Goal: Task Accomplishment & Management: Use online tool/utility

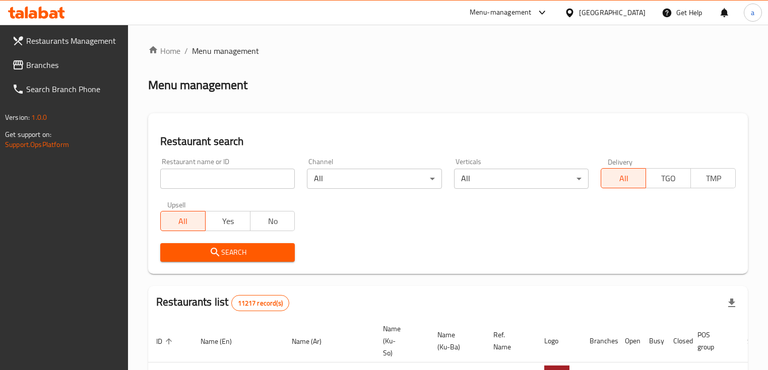
click at [61, 65] on span "Branches" at bounding box center [73, 65] width 94 height 12
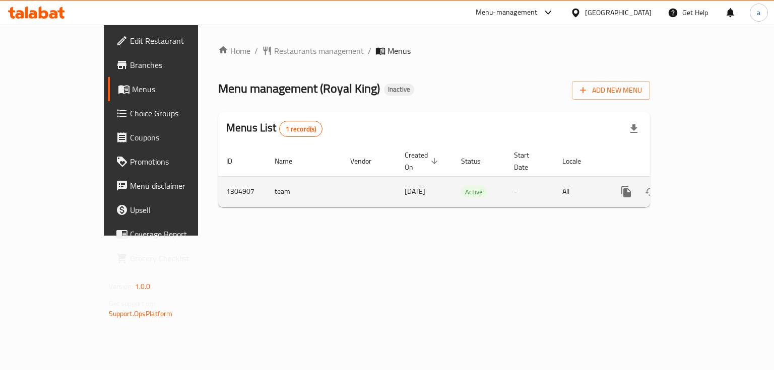
click at [705, 186] on icon "enhanced table" at bounding box center [699, 192] width 12 height 12
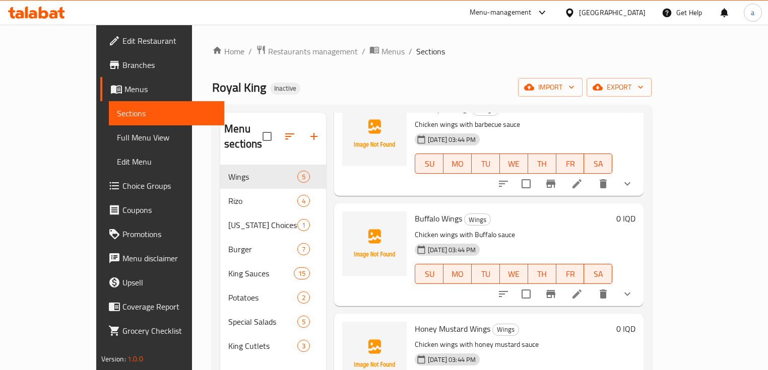
scroll to position [67, 0]
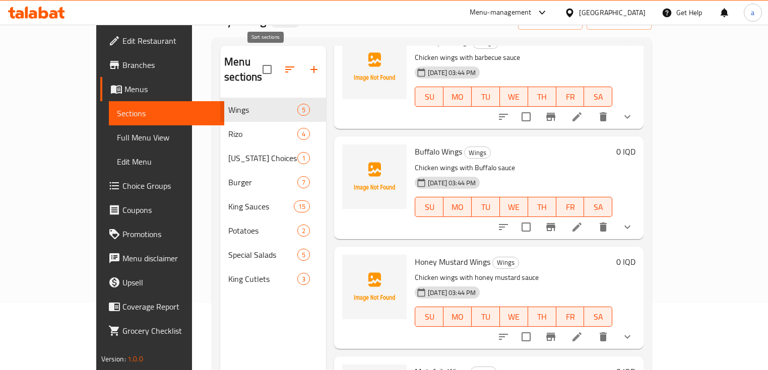
click at [284, 65] on icon "button" at bounding box center [290, 69] width 12 height 12
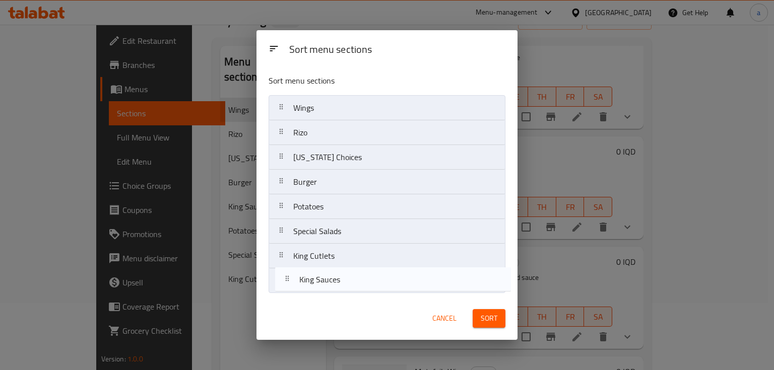
drag, startPoint x: 337, startPoint y: 213, endPoint x: 345, endPoint y: 296, distance: 83.5
click at [345, 296] on div "Sort menu sections Wings Rizo Kentucky Choices Burger King Sauces Potatoes Spec…" at bounding box center [386, 181] width 260 height 231
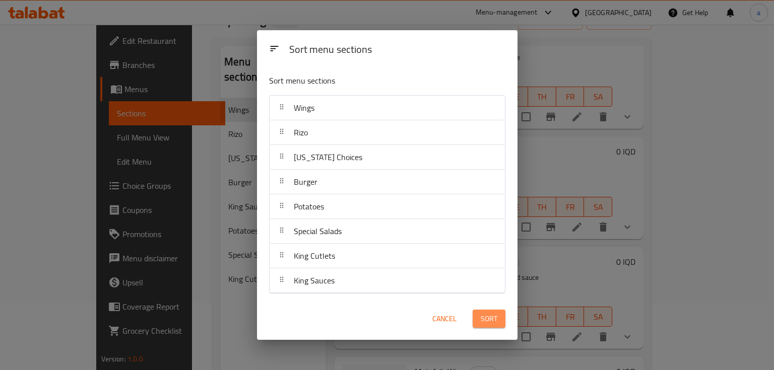
click at [496, 314] on span "Sort" at bounding box center [489, 319] width 17 height 13
